Goal: Information Seeking & Learning: Find specific fact

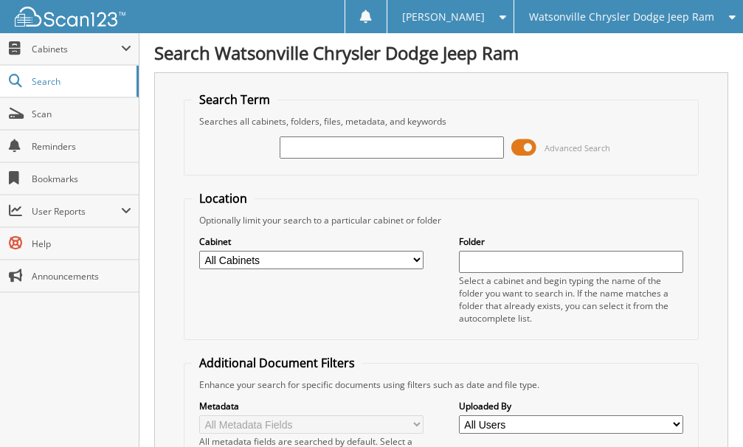
click at [322, 152] on input "text" at bounding box center [392, 147] width 224 height 22
type input "pd801"
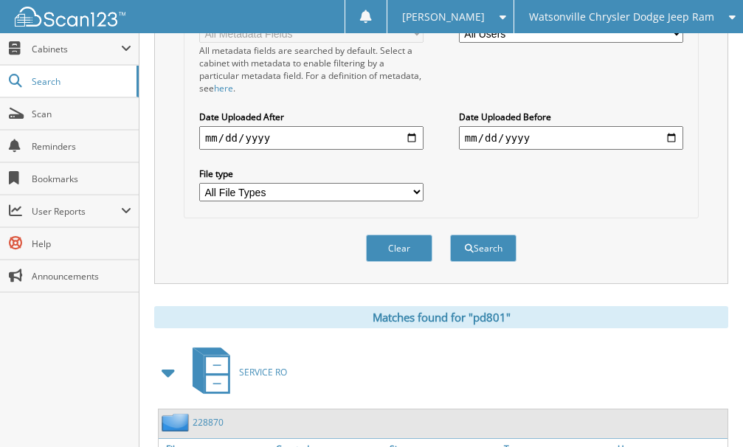
scroll to position [727, 0]
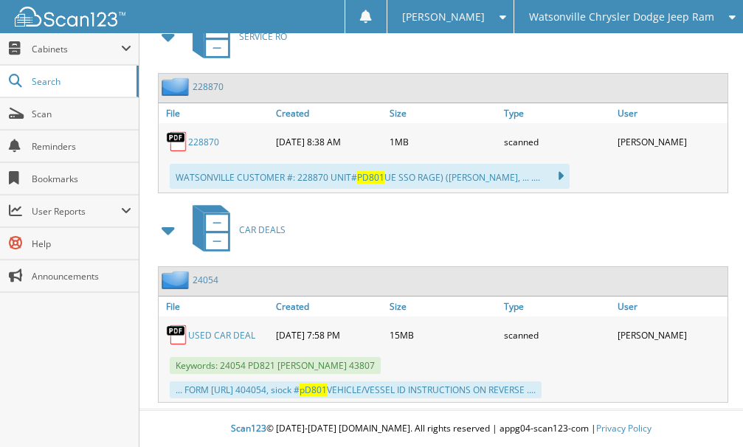
click at [205, 136] on link "228870" at bounding box center [203, 142] width 31 height 13
click at [98, 330] on div "Close Cabinets This Company All Companies Email Addresses" at bounding box center [69, 240] width 139 height 414
